Goal: Information Seeking & Learning: Find specific fact

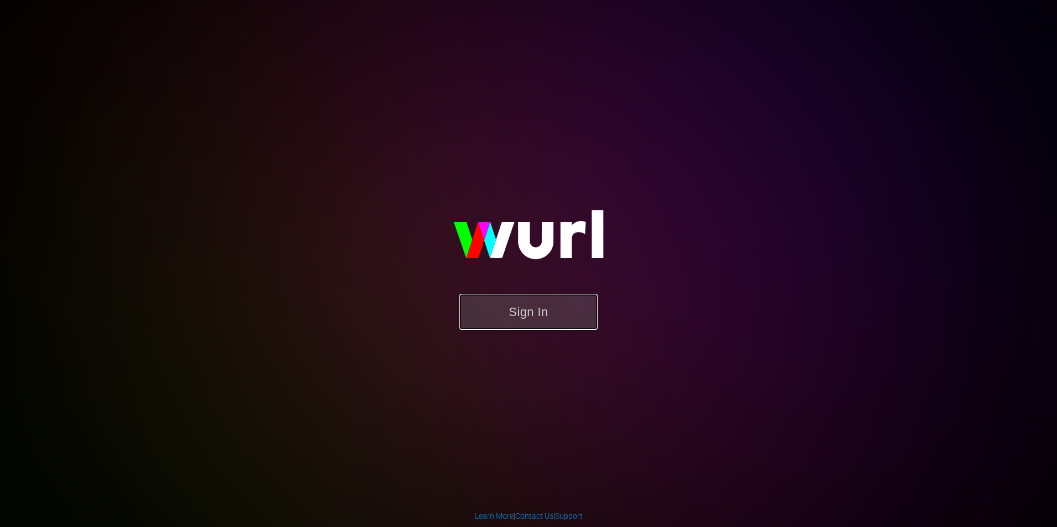
click at [556, 306] on button "Sign In" at bounding box center [528, 312] width 138 height 36
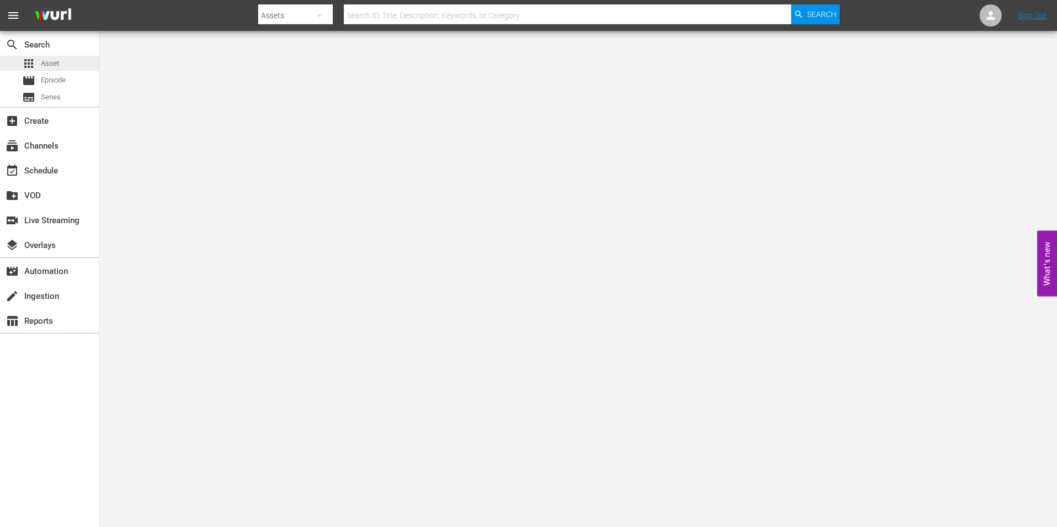
click at [60, 66] on div "apps Asset" at bounding box center [49, 63] width 99 height 15
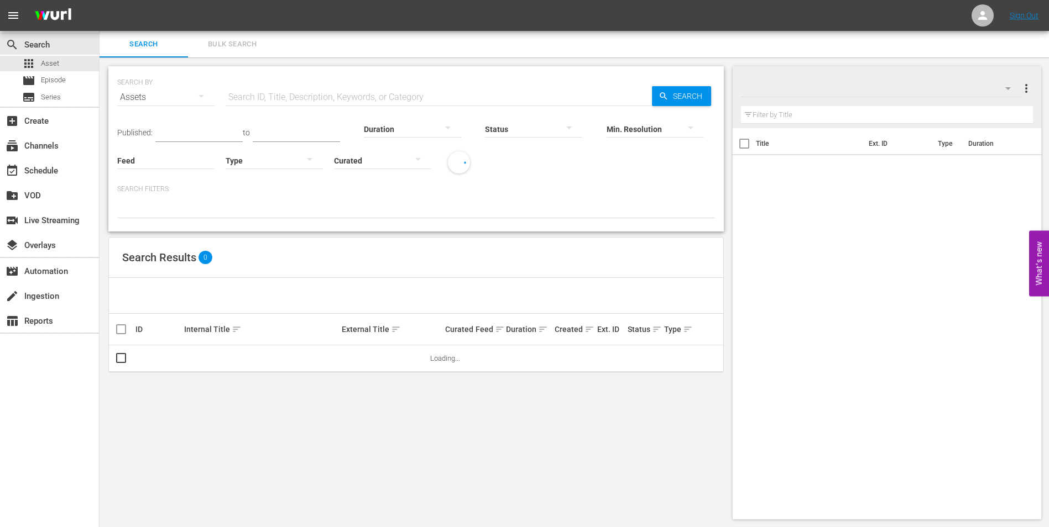
click at [322, 96] on input "text" at bounding box center [439, 97] width 426 height 27
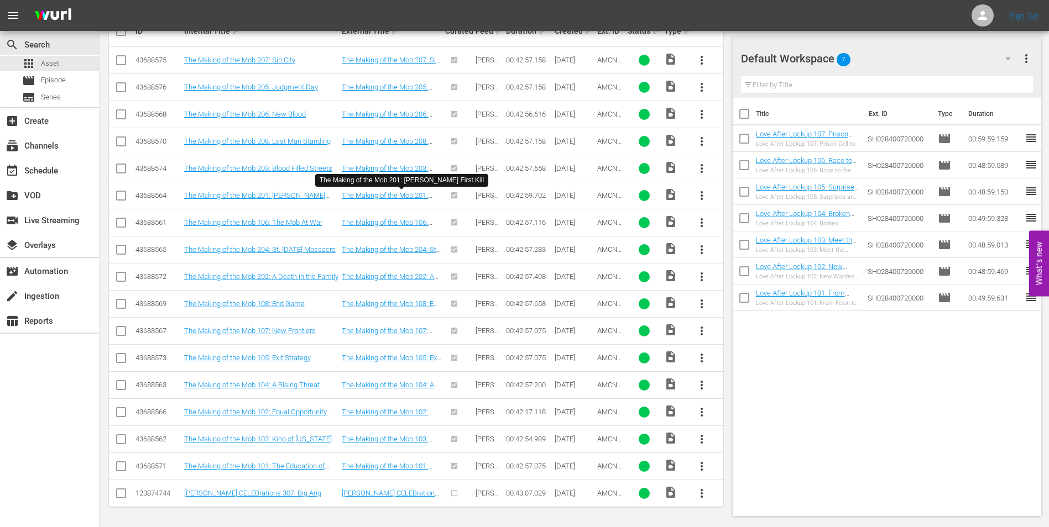
scroll to position [299, 0]
type input "making of the mob"
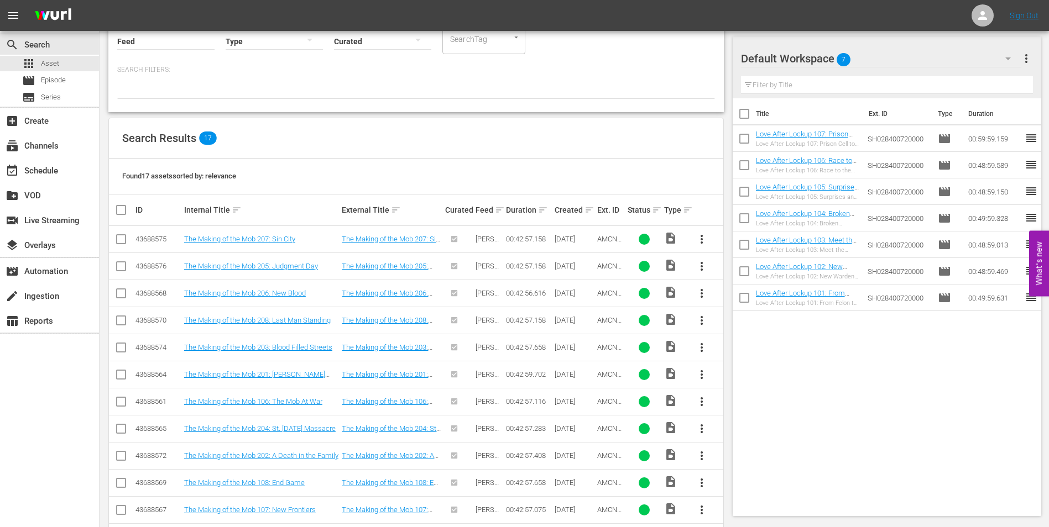
scroll to position [0, 0]
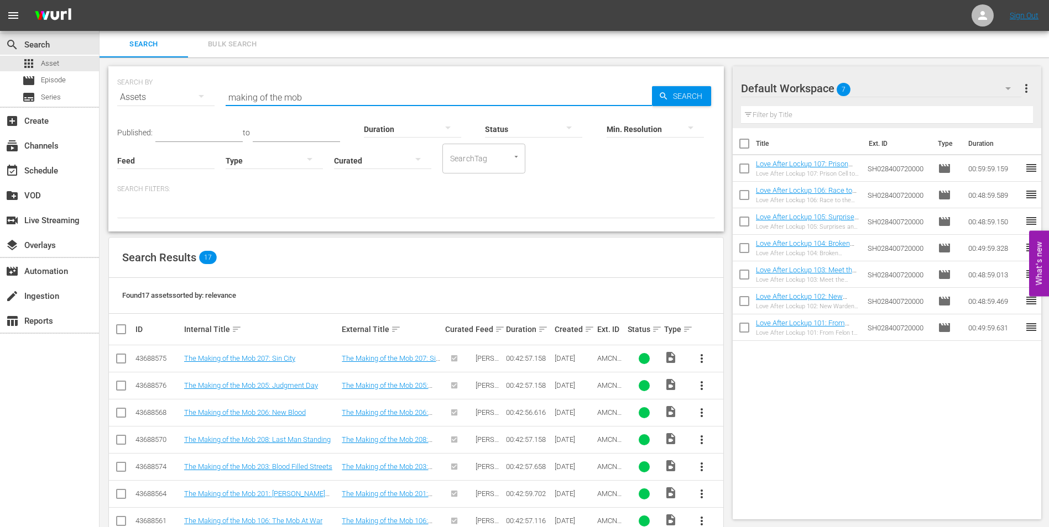
drag, startPoint x: 363, startPoint y: 100, endPoint x: 196, endPoint y: 92, distance: 167.2
click at [196, 92] on div "SEARCH BY Search By Assets Search ID, Title, Description, Keywords, or Category…" at bounding box center [416, 91] width 598 height 40
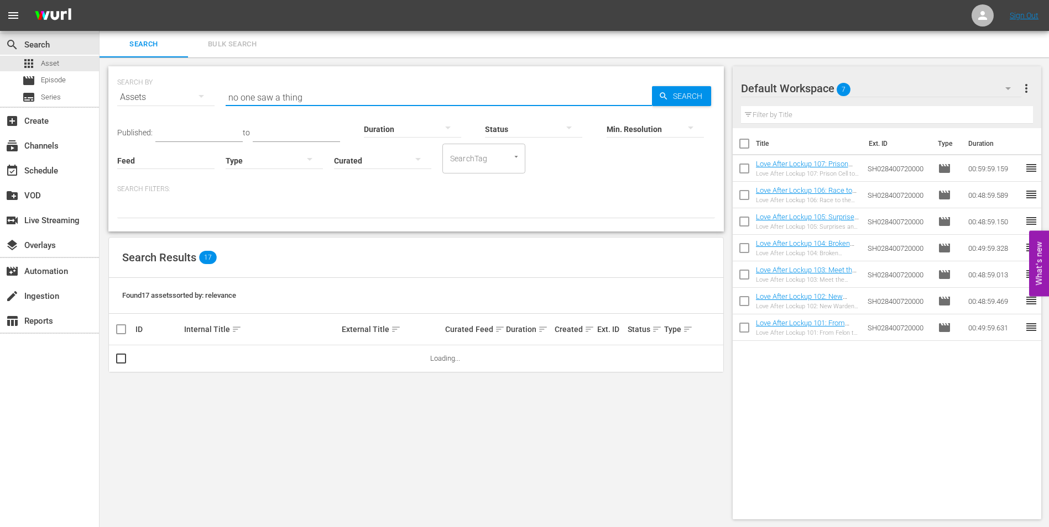
type input "no one saw a thing"
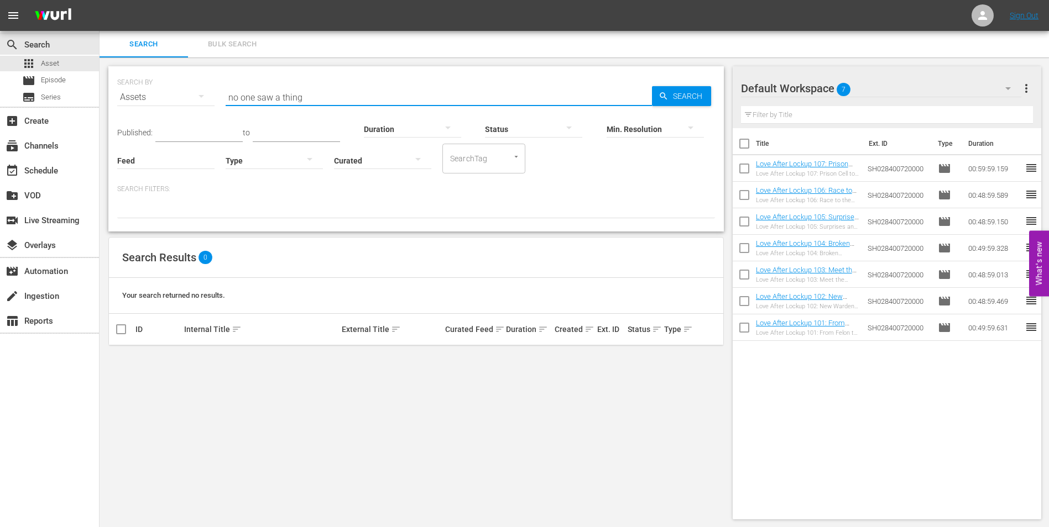
drag, startPoint x: 270, startPoint y: 97, endPoint x: 177, endPoint y: 96, distance: 93.4
click at [177, 96] on div "SEARCH BY Search By Assets Search ID, Title, Description, Keywords, or Category…" at bounding box center [416, 91] width 598 height 40
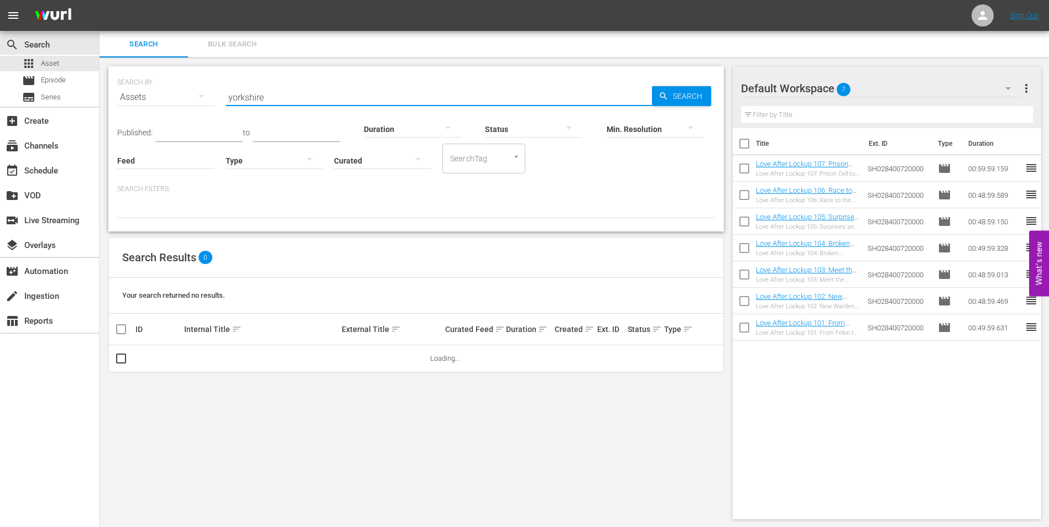
type input "yorkshire"
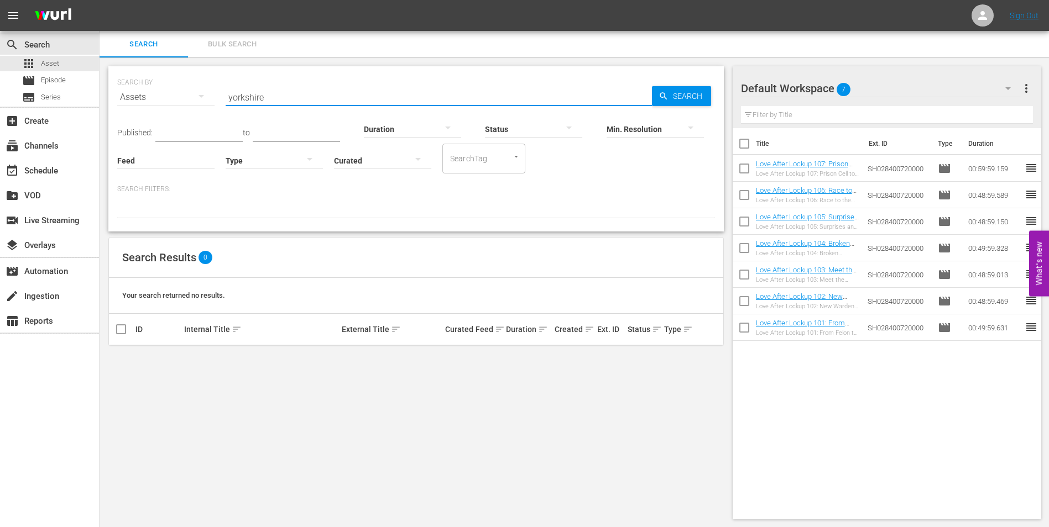
drag, startPoint x: 267, startPoint y: 98, endPoint x: 212, endPoint y: 85, distance: 56.9
click at [212, 85] on div "SEARCH BY Search By Assets Search ID, Title, Description, Keywords, or Category…" at bounding box center [416, 91] width 598 height 40
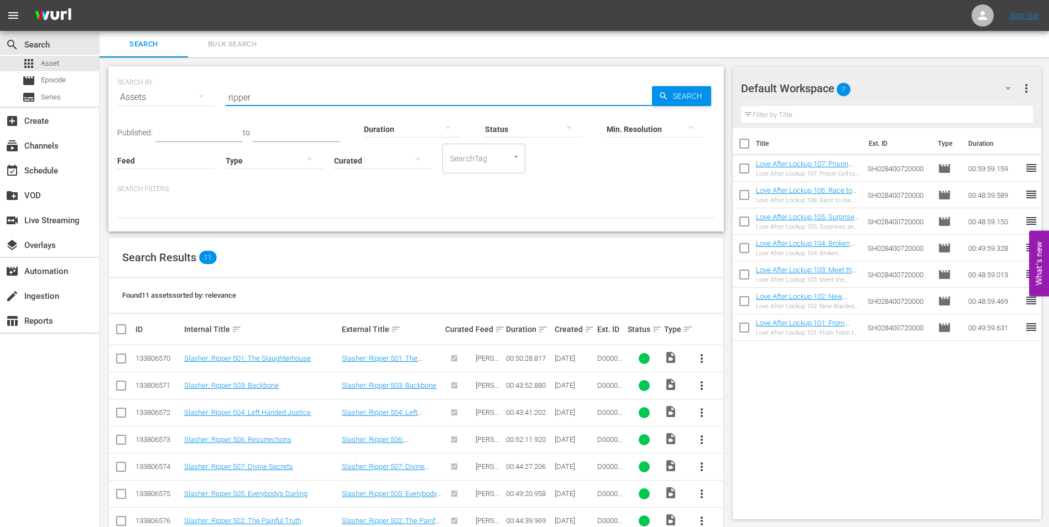
type input "ripper"
drag, startPoint x: 230, startPoint y: 100, endPoint x: 216, endPoint y: 100, distance: 14.4
click at [216, 100] on div "SEARCH BY Search By Assets Search ID, Title, Description, Keywords, or Category…" at bounding box center [416, 91] width 598 height 40
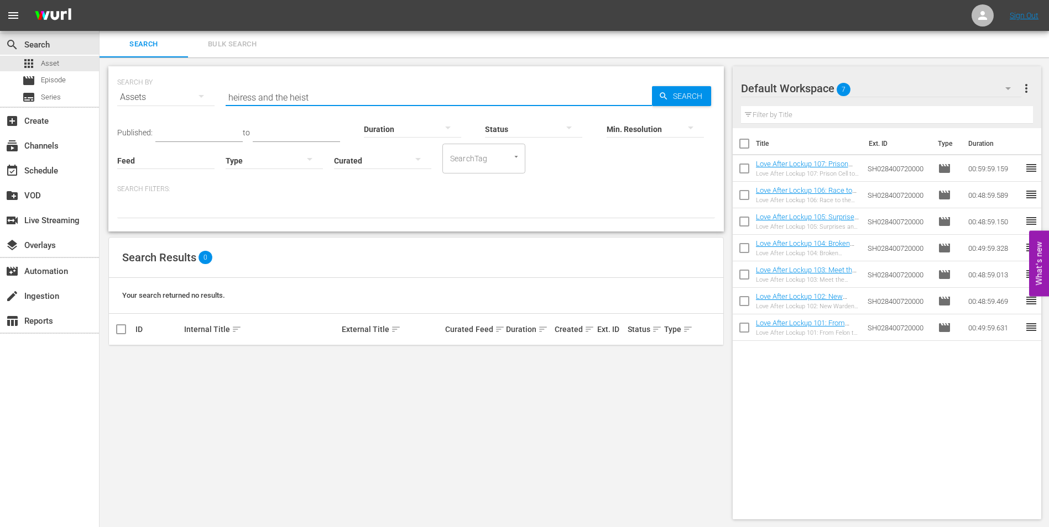
type input "heiress and the heist"
drag, startPoint x: 319, startPoint y: 95, endPoint x: 219, endPoint y: 83, distance: 100.8
click at [219, 83] on div "SEARCH BY Search By Assets Search ID, Title, Description, Keywords, or Category…" at bounding box center [416, 91] width 598 height 40
type input "wasp woman"
